Goal: Task Accomplishment & Management: Manage account settings

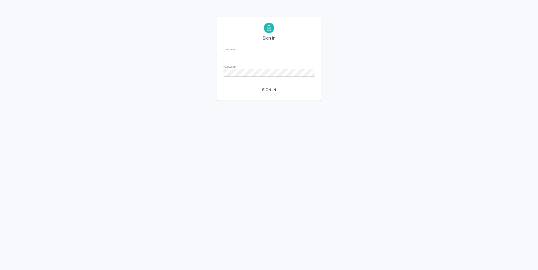
type input "y.lofitskaya@awatera.com"
click at [273, 90] on span "Sign in" at bounding box center [269, 90] width 83 height 6
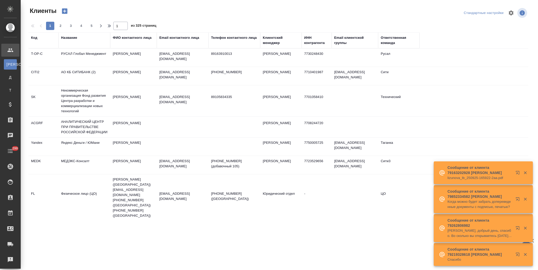
select select "RU"
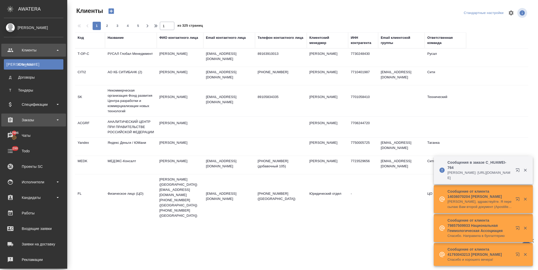
click at [12, 117] on div "Заказы" at bounding box center [34, 120] width 60 height 8
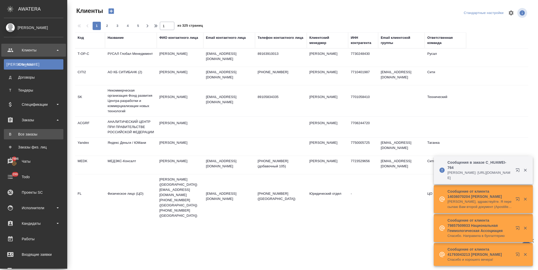
click at [41, 135] on div "Все заказы" at bounding box center [33, 134] width 54 height 5
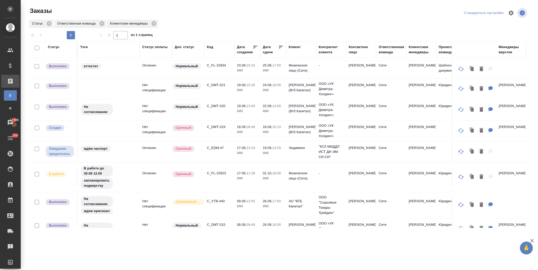
scroll to position [172, 0]
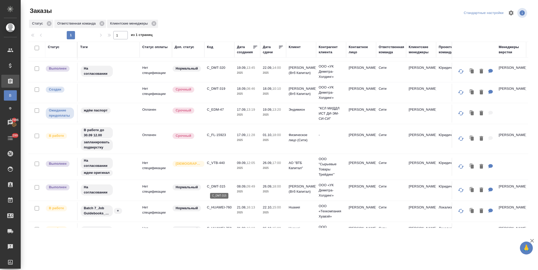
click at [222, 186] on p "C_DMT-315" at bounding box center [219, 186] width 25 height 5
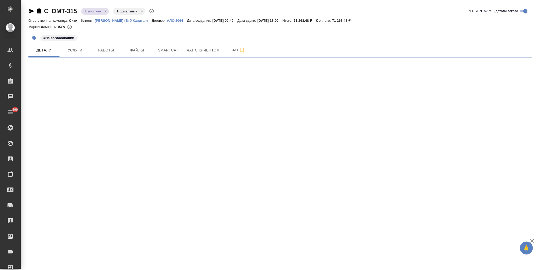
select select "RU"
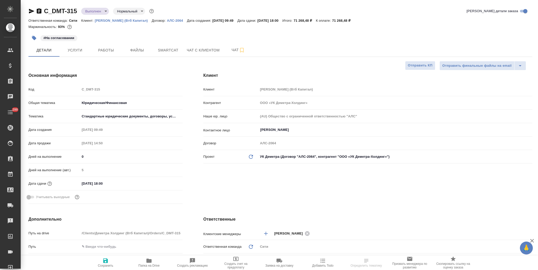
type textarea "x"
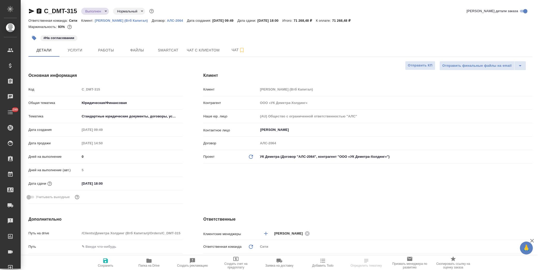
type textarea "x"
click at [106, 51] on span "Работы" at bounding box center [106, 50] width 25 height 6
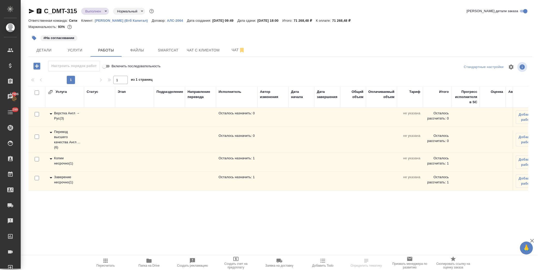
click at [52, 179] on icon at bounding box center [51, 178] width 6 height 6
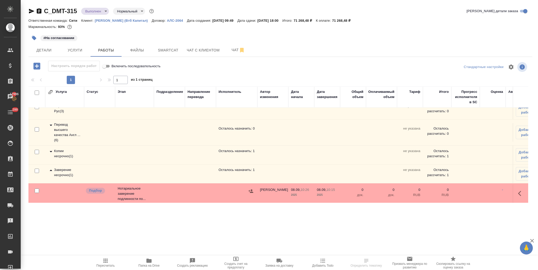
scroll to position [13, 0]
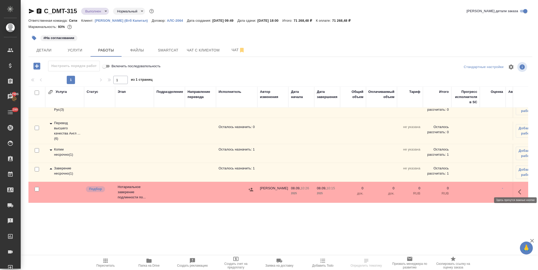
click at [518, 189] on icon "button" at bounding box center [521, 192] width 6 height 6
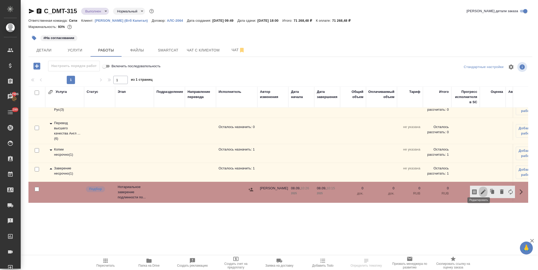
click at [480, 189] on icon "button" at bounding box center [483, 192] width 6 height 6
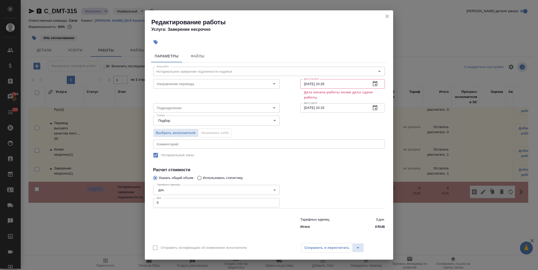
click at [375, 106] on icon "button" at bounding box center [375, 108] width 6 height 6
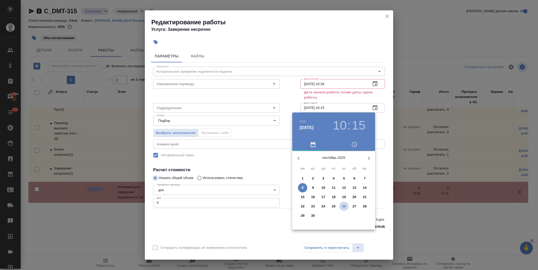
click at [345, 208] on p "26" at bounding box center [344, 206] width 4 height 5
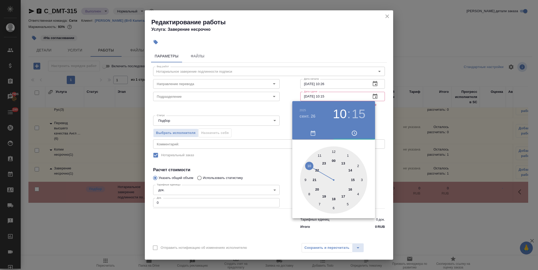
click at [352, 179] on div at bounding box center [333, 179] width 67 height 67
type input "26.09.2025 15:59"
click at [332, 151] on div at bounding box center [333, 179] width 67 height 67
click at [268, 169] on div at bounding box center [269, 135] width 538 height 270
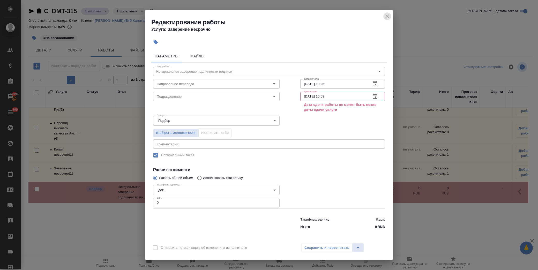
click at [385, 14] on icon "close" at bounding box center [387, 16] width 6 height 6
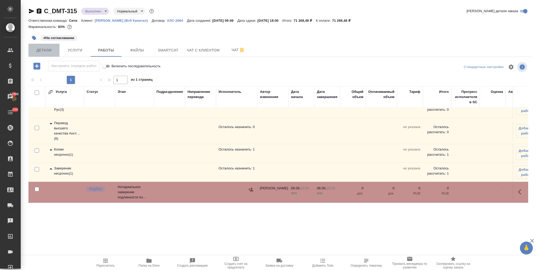
click at [45, 50] on span "Детали" at bounding box center [44, 50] width 25 height 6
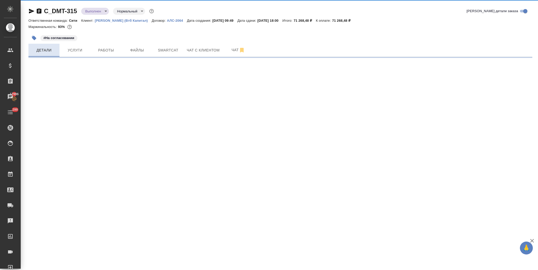
select select "RU"
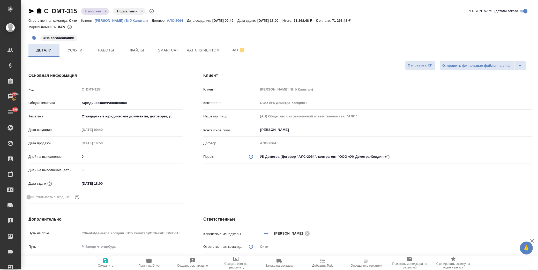
type textarea "x"
click at [77, 48] on span "Услуги" at bounding box center [75, 50] width 25 height 6
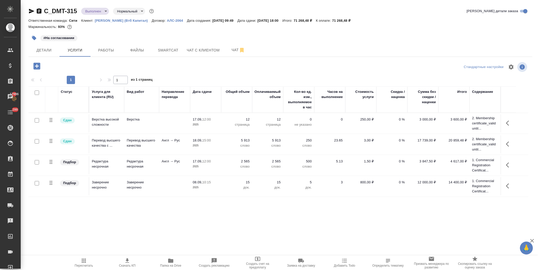
scroll to position [39, 0]
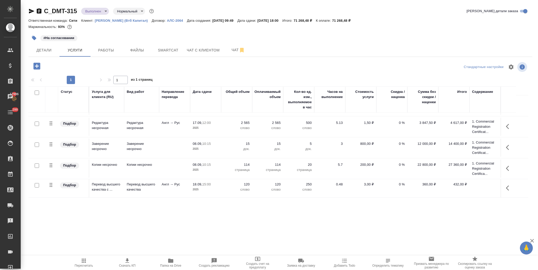
click at [505, 145] on button "button" at bounding box center [509, 147] width 12 height 12
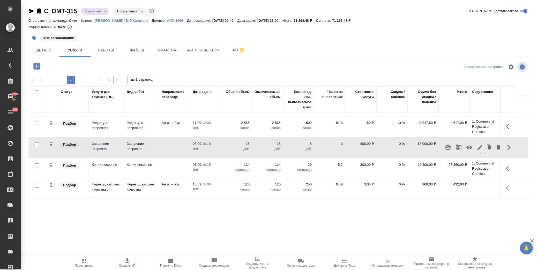
click at [480, 146] on icon "button" at bounding box center [480, 147] width 5 height 5
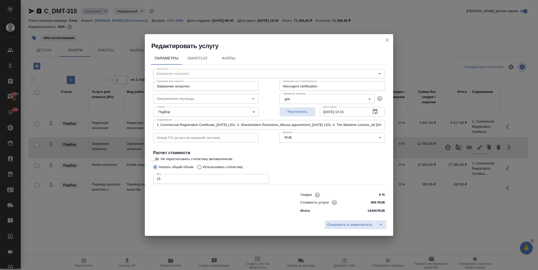
click at [374, 112] on icon "button" at bounding box center [375, 112] width 6 height 6
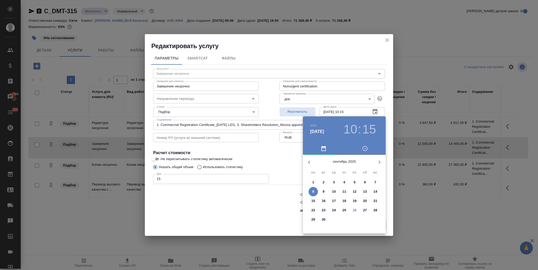
click at [356, 210] on p "26" at bounding box center [355, 210] width 4 height 5
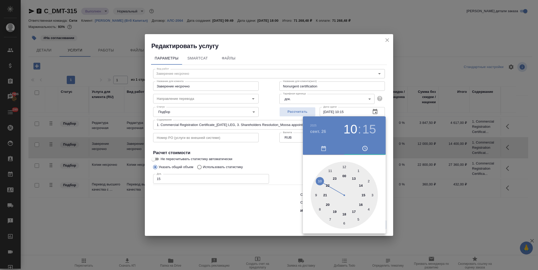
click at [343, 213] on div at bounding box center [344, 195] width 67 height 67
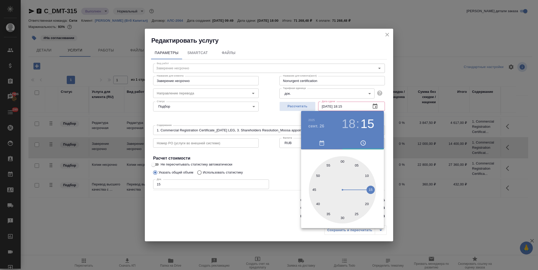
click at [343, 162] on div at bounding box center [342, 189] width 67 height 67
type input "26.09.2025 18:00"
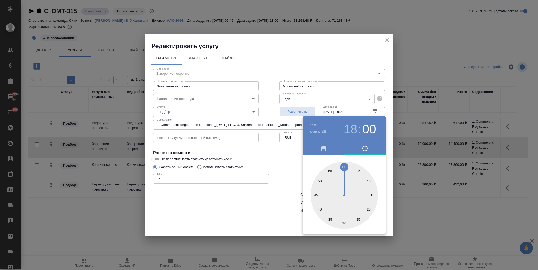
drag, startPoint x: 278, startPoint y: 162, endPoint x: 294, endPoint y: 177, distance: 21.0
click at [278, 162] on div at bounding box center [269, 135] width 538 height 270
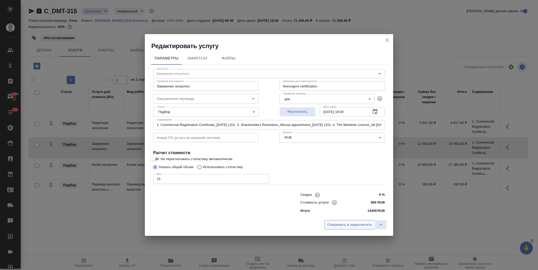
click at [346, 224] on span "Сохранить и пересчитать" at bounding box center [349, 225] width 45 height 6
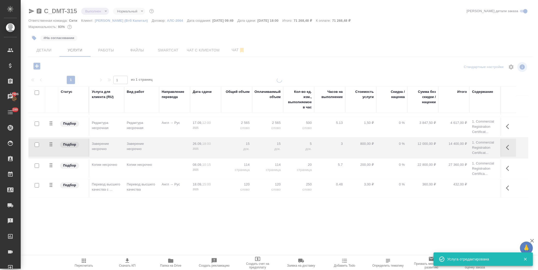
click at [509, 167] on icon "button" at bounding box center [509, 168] width 6 height 6
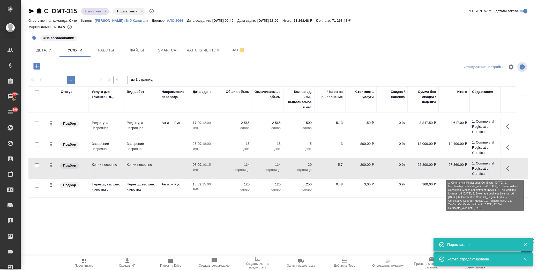
click at [482, 170] on p "1. Commercial Registration Certifica..." at bounding box center [485, 169] width 26 height 16
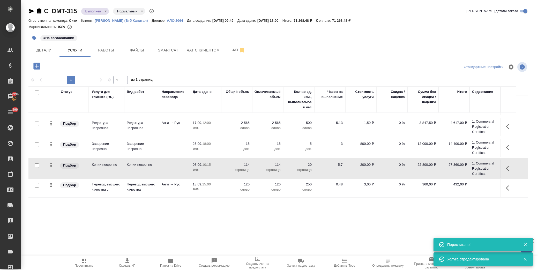
click at [512, 169] on button "button" at bounding box center [509, 168] width 12 height 12
click at [480, 168] on icon "button" at bounding box center [480, 168] width 5 height 5
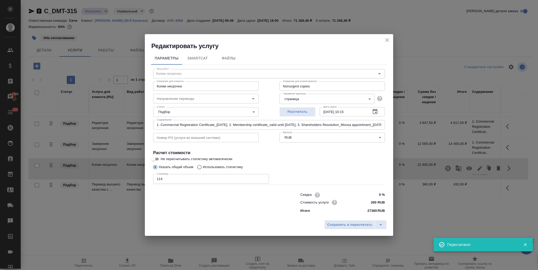
click at [376, 109] on icon "button" at bounding box center [375, 112] width 6 height 6
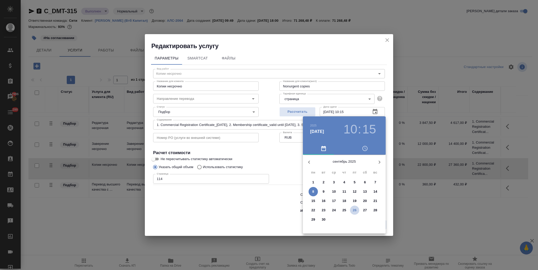
click at [353, 211] on p "26" at bounding box center [355, 210] width 4 height 5
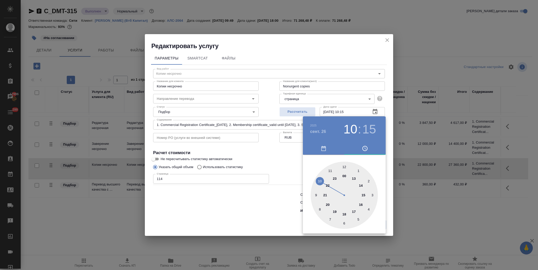
click at [345, 214] on div at bounding box center [344, 195] width 67 height 67
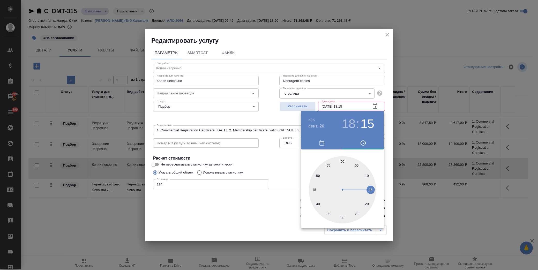
click at [343, 162] on div at bounding box center [342, 189] width 67 height 67
type input "26.09.2025 18:00"
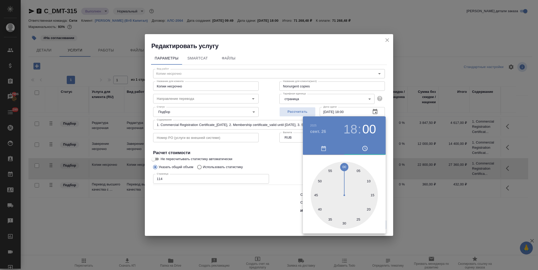
click at [268, 161] on div at bounding box center [269, 135] width 538 height 270
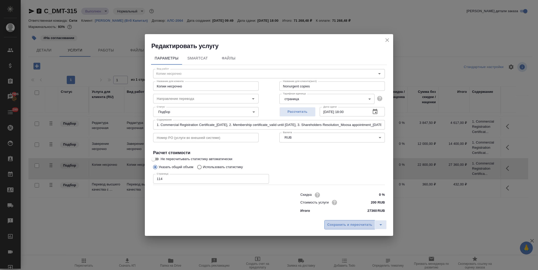
drag, startPoint x: 351, startPoint y: 226, endPoint x: 347, endPoint y: 226, distance: 3.4
click at [350, 226] on span "Сохранить и пересчитать" at bounding box center [349, 225] width 45 height 6
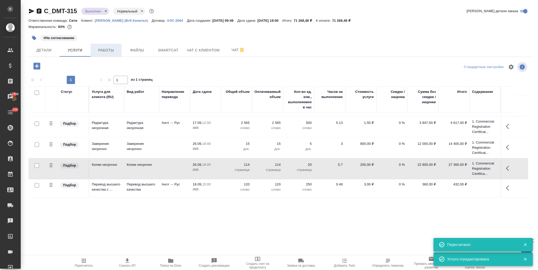
click at [104, 50] on span "Работы" at bounding box center [106, 50] width 25 height 6
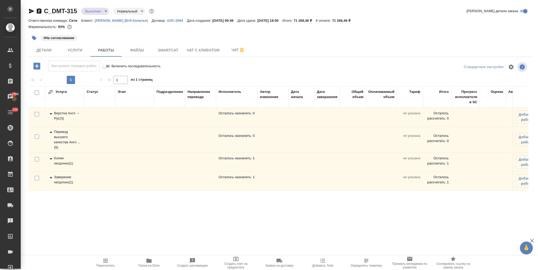
click at [52, 177] on icon at bounding box center [51, 177] width 3 height 1
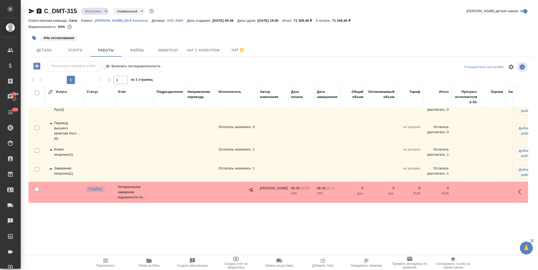
scroll to position [13, 0]
click at [515, 186] on button "button" at bounding box center [521, 192] width 12 height 12
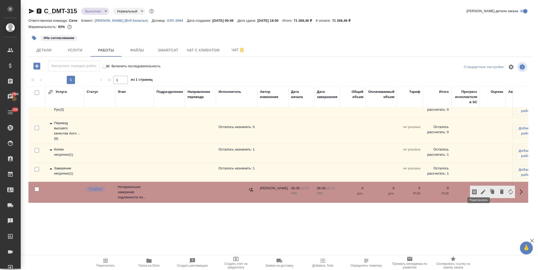
click at [481, 190] on icon "button" at bounding box center [483, 192] width 5 height 5
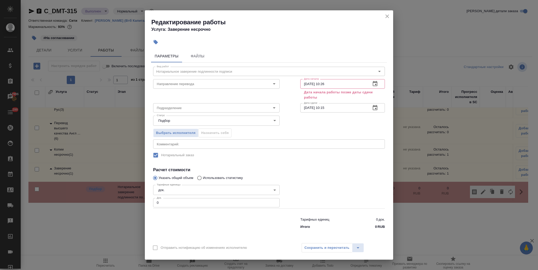
click at [375, 86] on icon "button" at bounding box center [375, 83] width 5 height 5
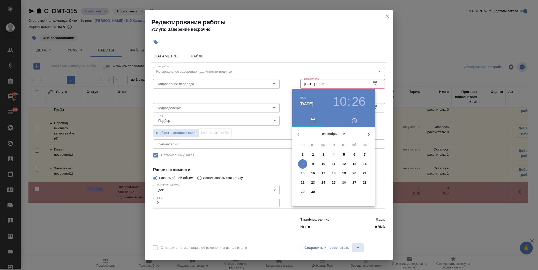
click at [345, 184] on p "26" at bounding box center [344, 182] width 4 height 5
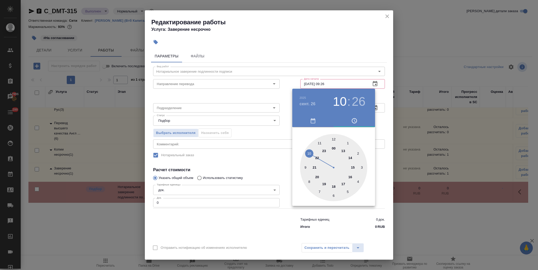
drag, startPoint x: 305, startPoint y: 167, endPoint x: 320, endPoint y: 161, distance: 16.4
click at [306, 167] on div at bounding box center [333, 167] width 67 height 67
click at [335, 139] on div at bounding box center [333, 167] width 67 height 67
type input "26.09.2025 09:00"
click at [270, 169] on div at bounding box center [269, 135] width 538 height 270
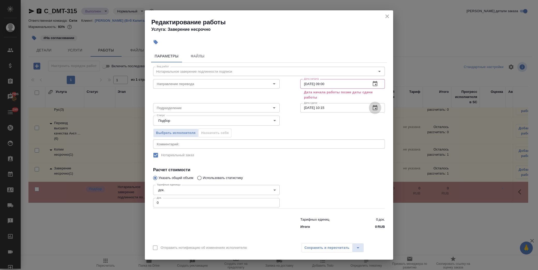
click at [376, 107] on icon "button" at bounding box center [375, 108] width 6 height 6
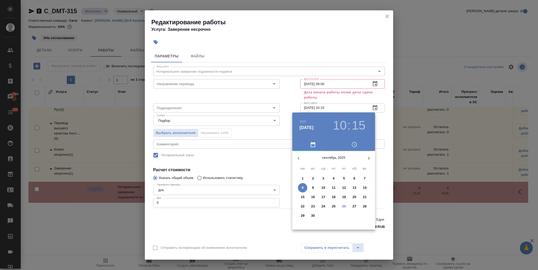
click at [345, 208] on p "26" at bounding box center [344, 206] width 4 height 5
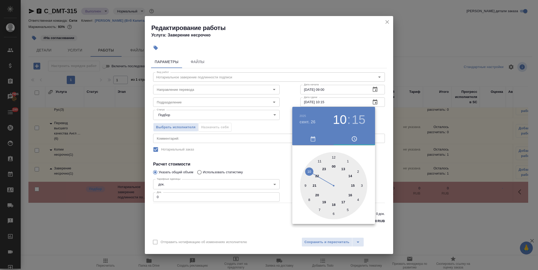
drag, startPoint x: 335, startPoint y: 204, endPoint x: 333, endPoint y: 148, distance: 55.7
click at [334, 204] on div at bounding box center [333, 185] width 67 height 67
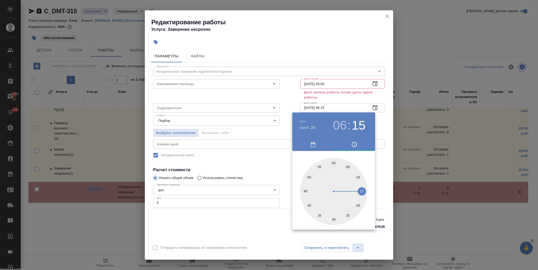
click at [335, 162] on div at bounding box center [333, 191] width 67 height 67
drag, startPoint x: 337, startPoint y: 125, endPoint x: 336, endPoint y: 129, distance: 4.4
click at [336, 127] on h3 "06" at bounding box center [340, 125] width 14 height 14
click at [333, 211] on div at bounding box center [333, 191] width 67 height 67
type input "26.09.2025 18:00"
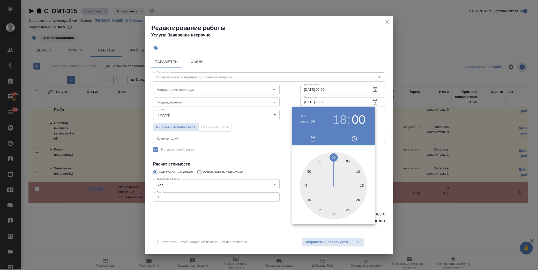
click at [273, 158] on div at bounding box center [269, 135] width 538 height 270
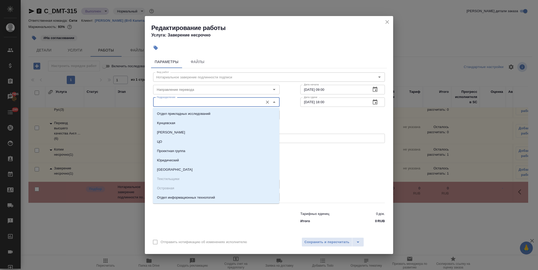
click at [157, 101] on input "Подразделение" at bounding box center [208, 102] width 106 height 6
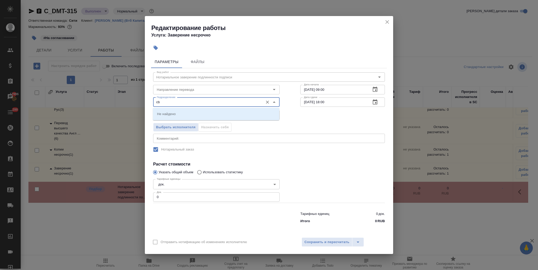
type input "c"
click at [182, 118] on li "Сити" at bounding box center [216, 113] width 127 height 9
type input "Сити"
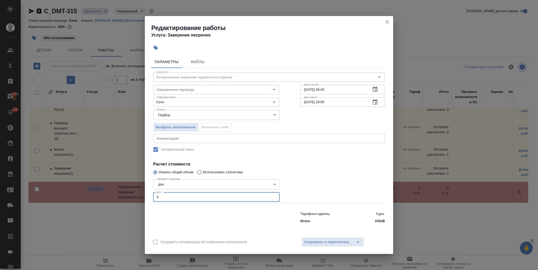
drag, startPoint x: 171, startPoint y: 197, endPoint x: 111, endPoint y: 199, distance: 59.8
click at [111, 199] on div "Редактирование работы Услуга: Заверение несрочно Параметры Файлы Вид работ Нота…" at bounding box center [269, 135] width 538 height 270
type input "4"
click at [324, 183] on div at bounding box center [342, 190] width 105 height 46
click at [329, 240] on span "Сохранить и пересчитать" at bounding box center [327, 242] width 45 height 6
